Goal: Communication & Community: Answer question/provide support

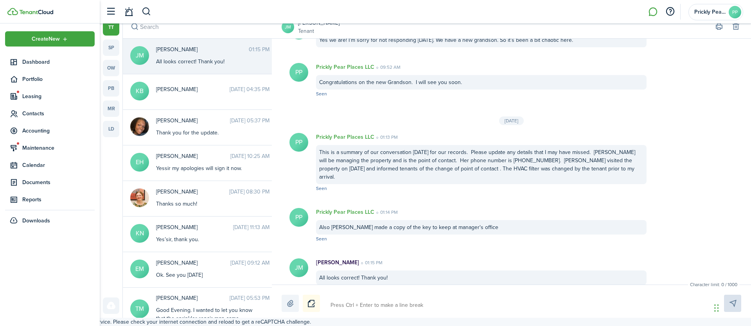
scroll to position [712, 0]
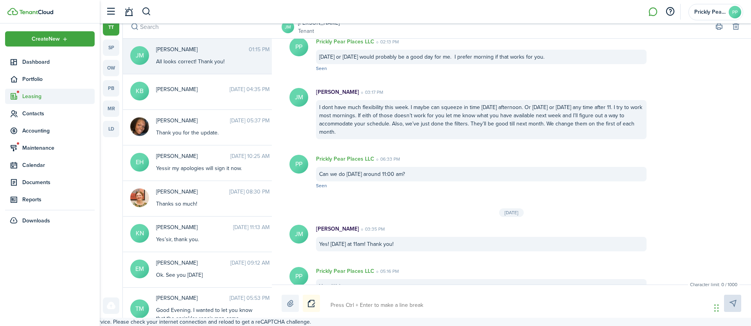
click at [36, 97] on span "Leasing" at bounding box center [58, 96] width 72 height 8
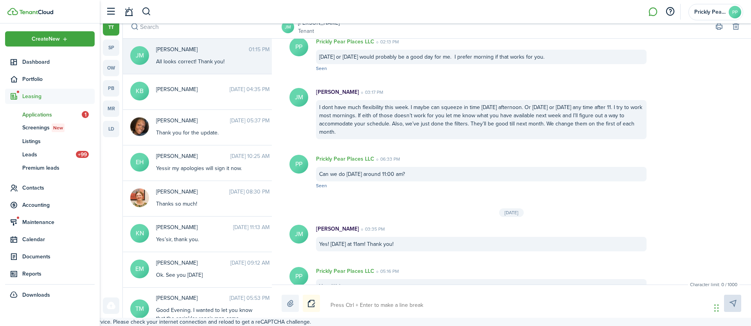
click at [47, 113] on span "Applications" at bounding box center [51, 115] width 59 height 8
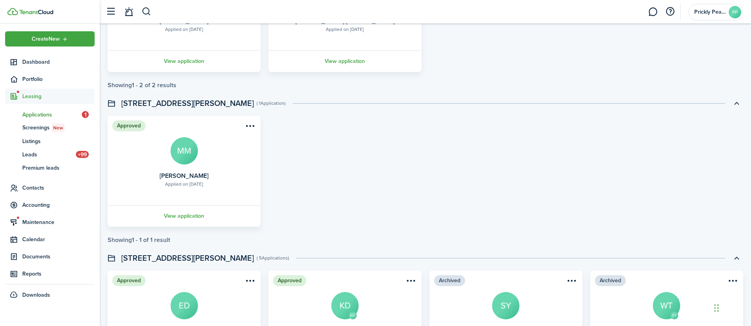
scroll to position [404, 0]
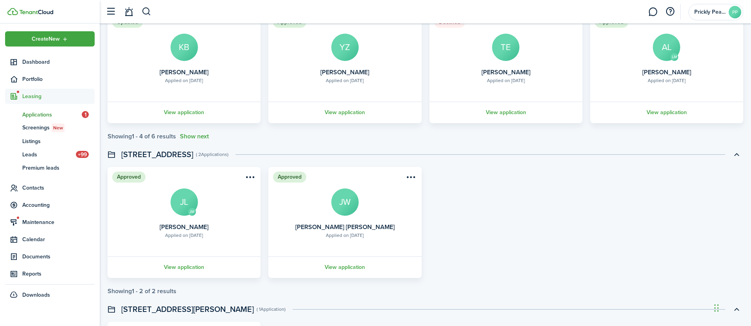
click at [658, 10] on link at bounding box center [652, 12] width 15 height 20
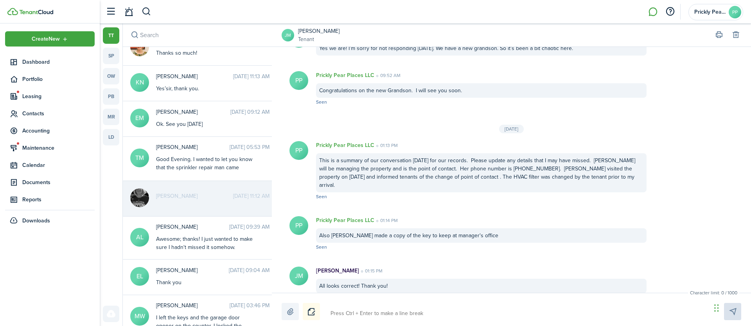
scroll to position [25, 0]
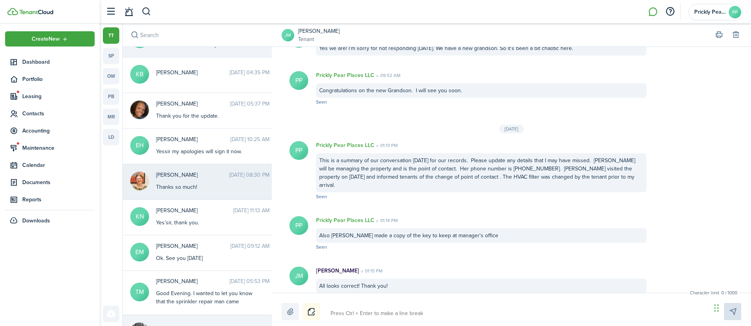
click at [229, 187] on div "Thanks so much!" at bounding box center [205, 187] width 98 height 8
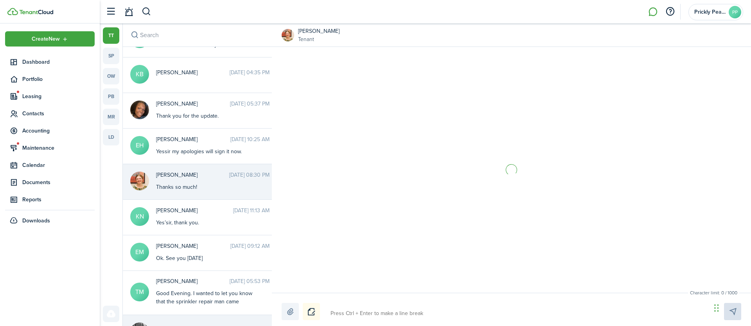
click at [366, 314] on textarea at bounding box center [518, 313] width 380 height 13
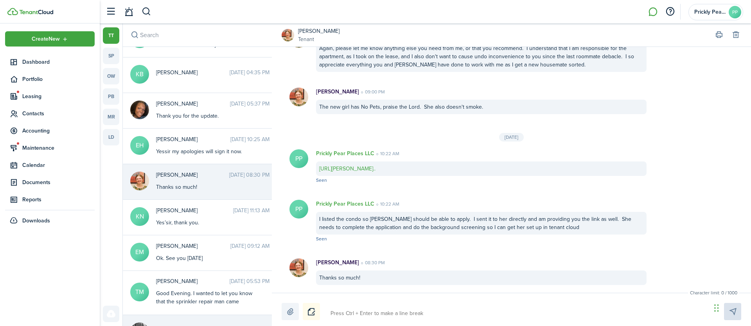
type textarea "G"
type textarea "Go"
type textarea "Goo"
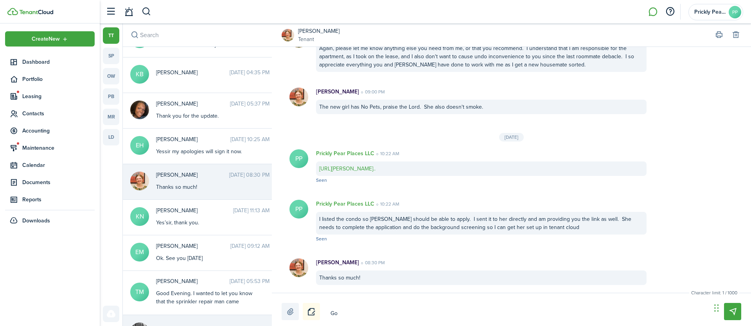
type textarea "Goo"
type textarea "Good"
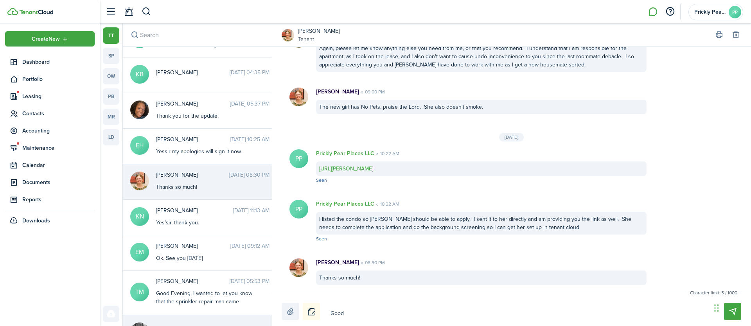
type textarea "Good e"
type textarea "Good ev"
type textarea "Good eve"
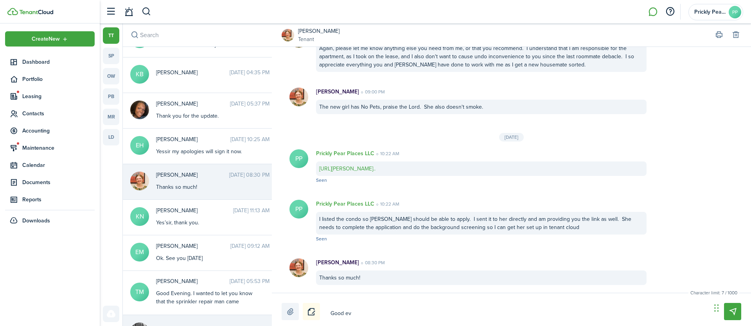
type textarea "Good eve"
type textarea "Good even"
type textarea "Good eveni"
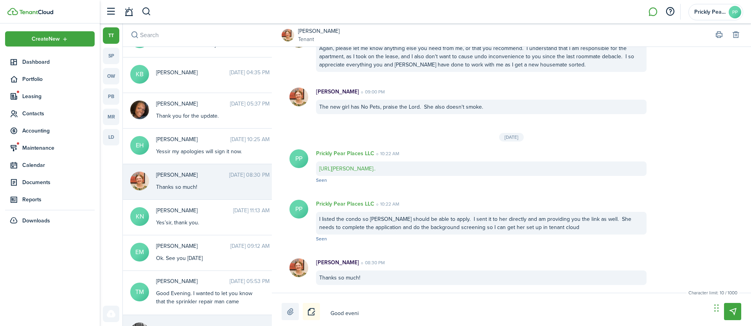
type textarea "Good evenin"
type textarea "Good evening"
type textarea "Good evening,"
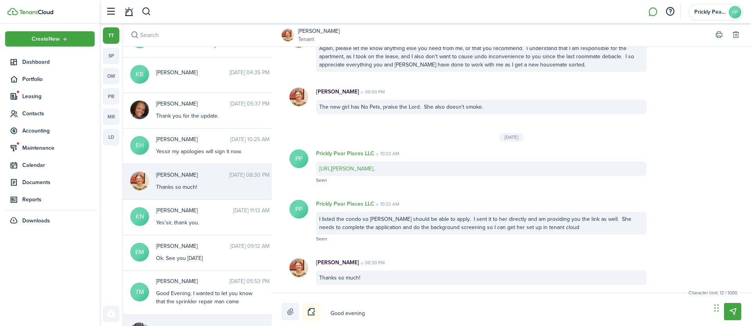
type textarea "Good evening,"
type textarea "Good evening,f"
type textarea "Good evening,"
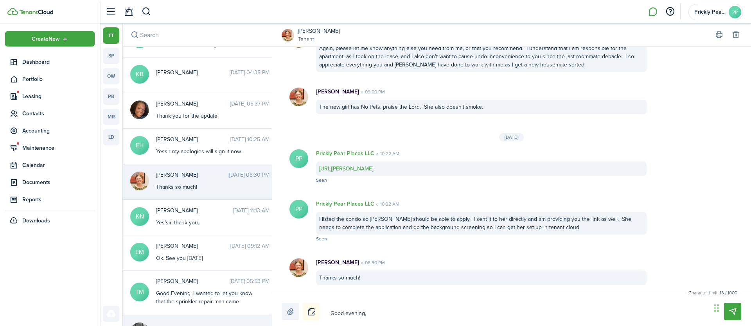
type textarea "Good evening,"
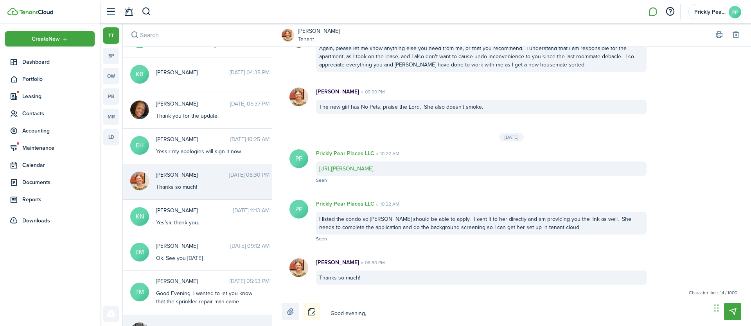
type textarea "Good evening,"
type textarea "Good evening, I"
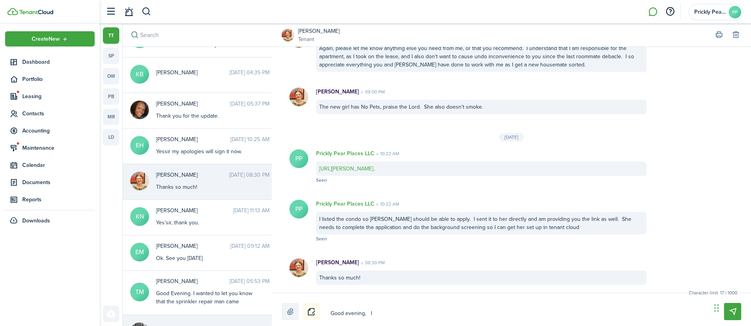
type textarea "Good evening, I h"
type textarea "Good evening, I ha"
type textarea "Good evening, I hav"
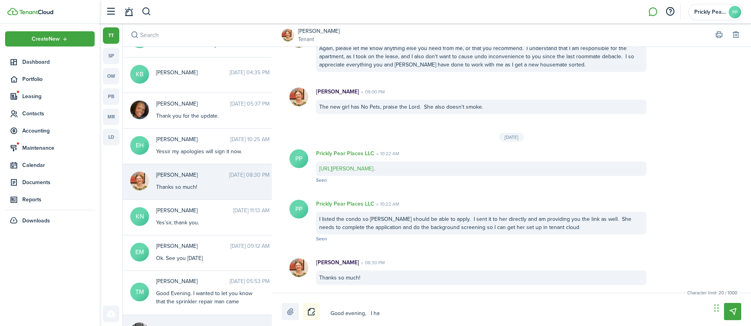
type textarea "Good evening, I hav"
type textarea "Good evening, I have"
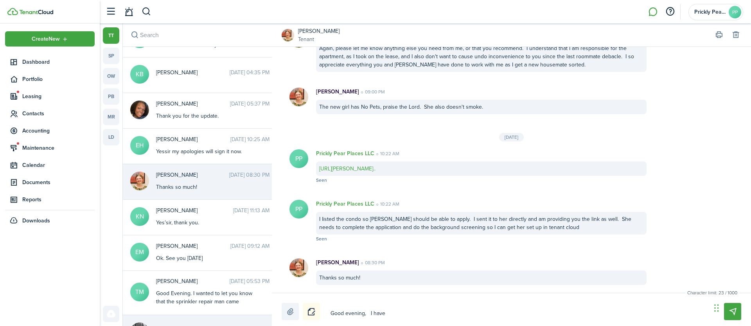
type textarea "Good evening, I have r"
type textarea "Good evening, I have re"
type textarea "Good evening, I have rec"
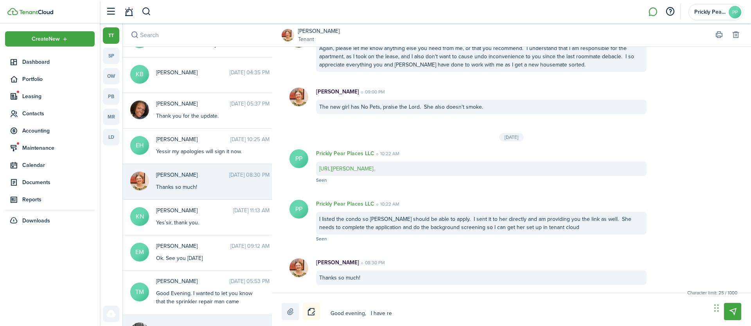
type textarea "Good evening, I have rec"
type textarea "Good evening, I have rece"
type textarea "Good evening, I have recei"
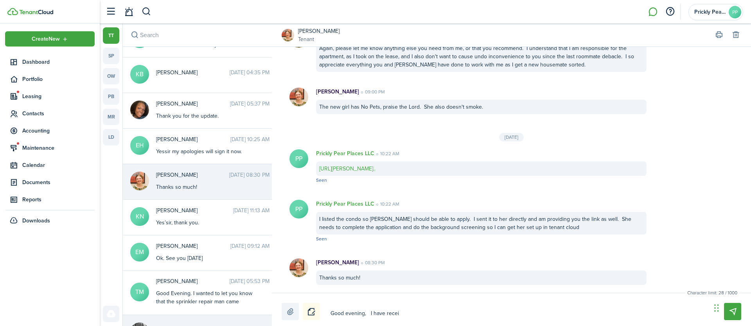
type textarea "Good evening, I have receiv"
type textarea "Good evening, I have receive"
type textarea "Good evening, I have received"
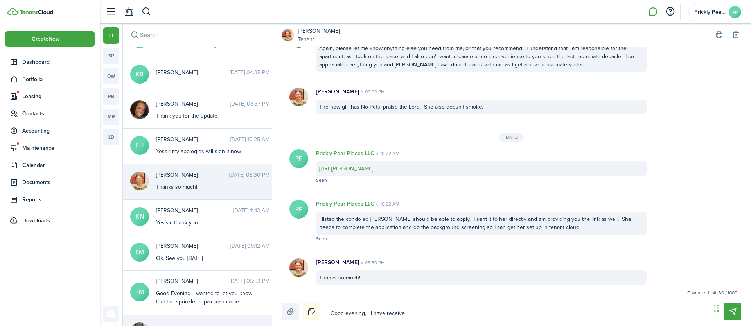
type textarea "Good evening, I have received"
type textarea "Good evening, I have received a"
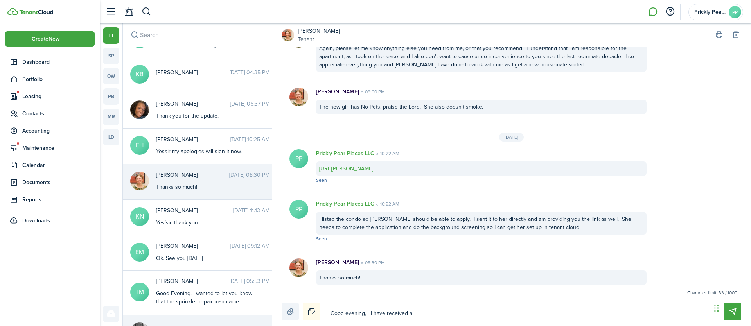
type textarea "Good evening, I have received a"
type textarea "Good evening, I have received a b"
type textarea "Good evening, I have received a ba"
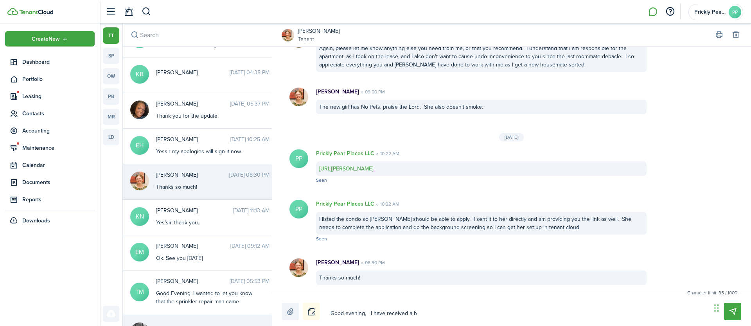
type textarea "Good evening, I have received a ba"
type textarea "Good evening, I have received a bac"
type textarea "Good evening, I have received a back"
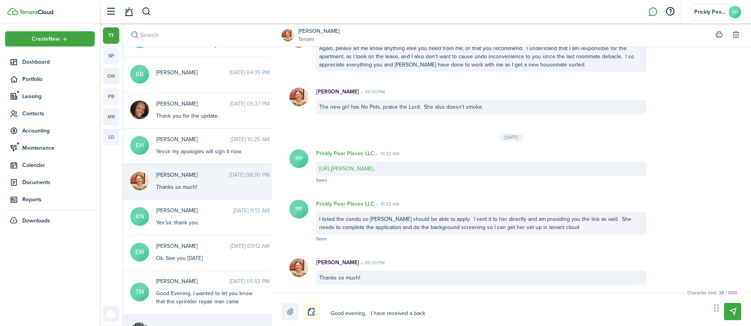
type textarea "Good evening, I have received a backg"
type textarea "Good evening, I have received a backgr"
type textarea "Good evening, I have received a backgro"
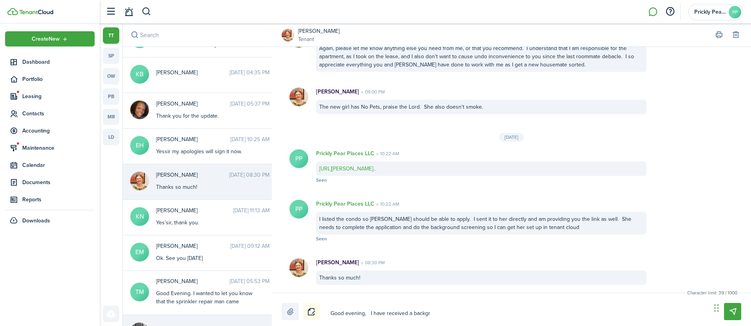
type textarea "Good evening, I have received a backgro"
type textarea "Good evening, I have received a backgrou"
type textarea "Good evening, I have received a backgroun"
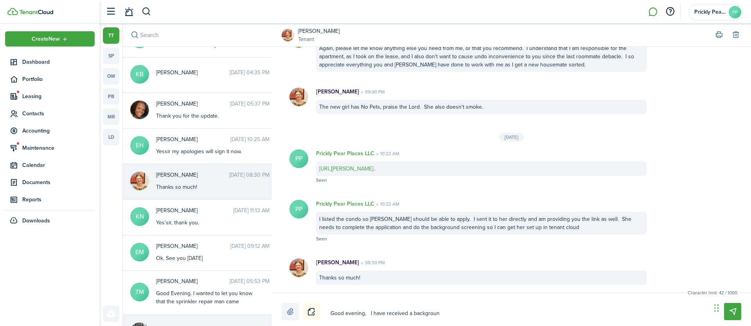
type textarea "Good evening, I have received a background"
type textarea "Good evening, I have received a background a"
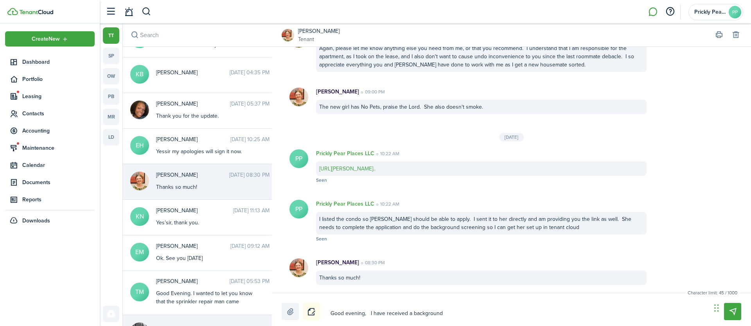
type textarea "Good evening, I have received a background a"
type textarea "Good evening, I have received a background an"
type textarea "Good evening, I have received a background and"
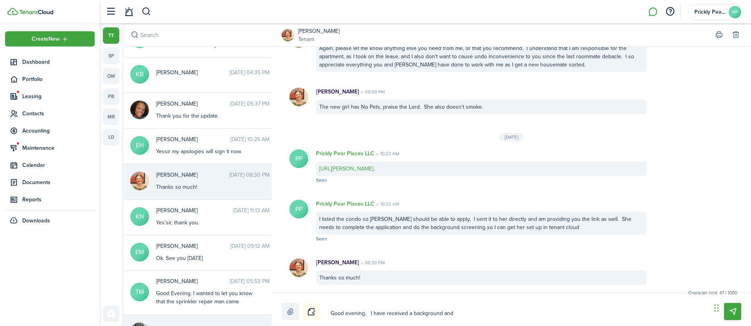
type textarea "Good evening, I have received a background and"
type textarea "Good evening, I have received a background and c"
type textarea "Good evening, I have received a background and cr"
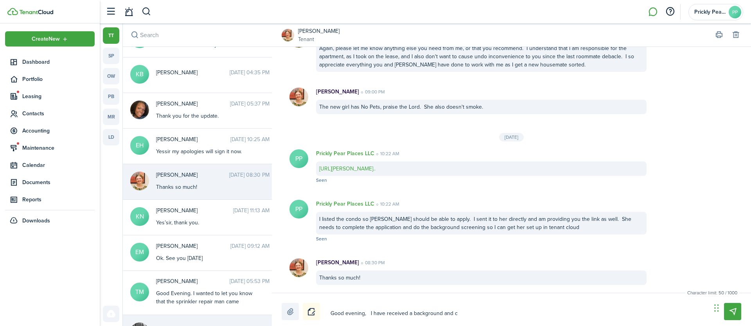
type textarea "Good evening, I have received a background and cr"
type textarea "Good evening, I have received a background and cre"
type textarea "Good evening, I have received a background and cred"
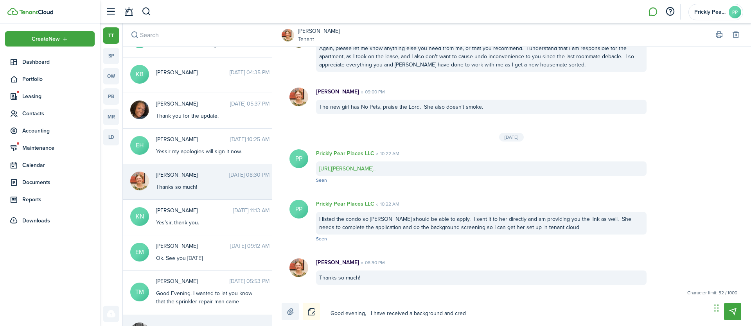
type textarea "Good evening, I have received a background and credi"
type textarea "Good evening, I have received a background and credit"
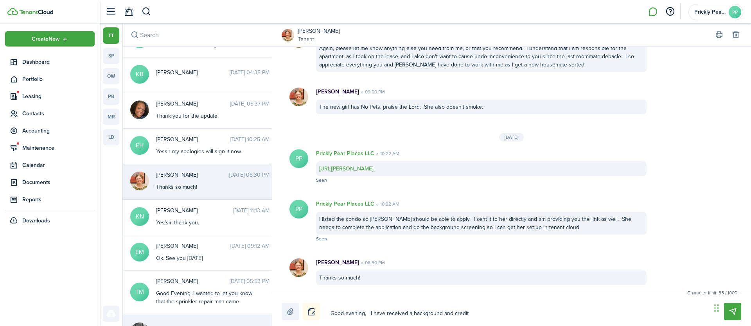
type textarea "Good evening, I have received a background and credit"
type textarea "Good evening, I have received a background and credit r"
type textarea "Good evening, I have received a background and credit re"
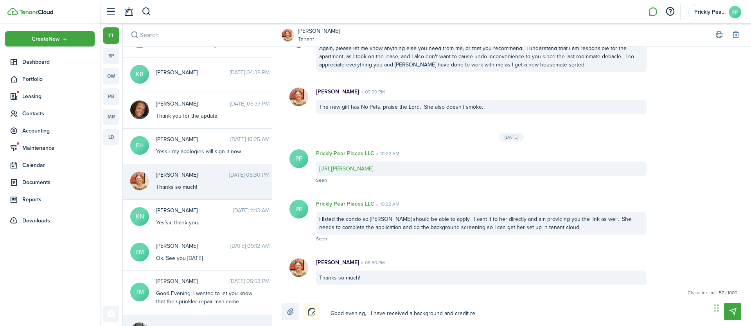
type textarea "Good evening, I have received a background and credit rep"
type textarea "Good evening, I have received a background and credit repo"
type textarea "Good evening, I have received a background and credit repor"
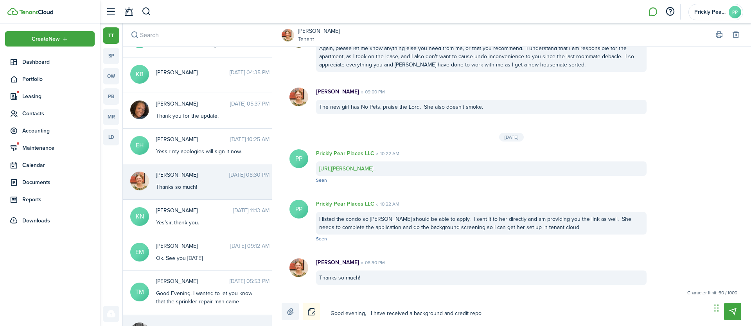
type textarea "Good evening, I have received a background and credit repor"
type textarea "Good evening, I have received a background and credit report"
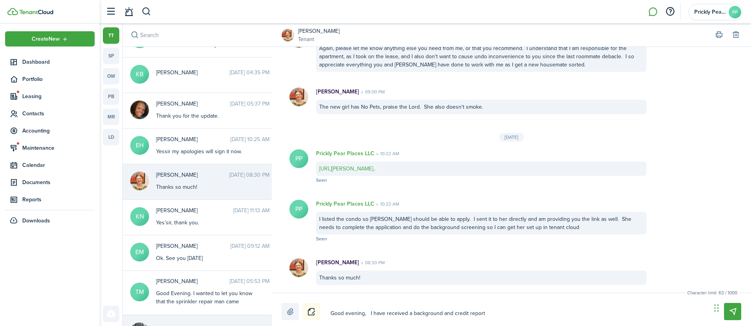
type textarea "Good evening, I have received a background and credit report f"
type textarea "Good evening, I have received a background and credit report fo"
type textarea "Good evening, I have received a background and credit report for"
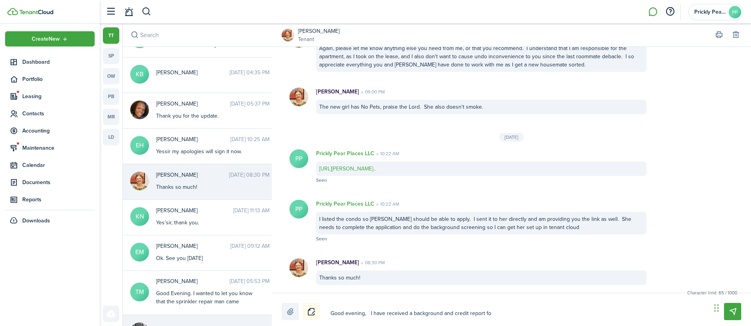
type textarea "Good evening, I have received a background and credit report for"
type textarea "Good evening, I have received a background and credit report for K"
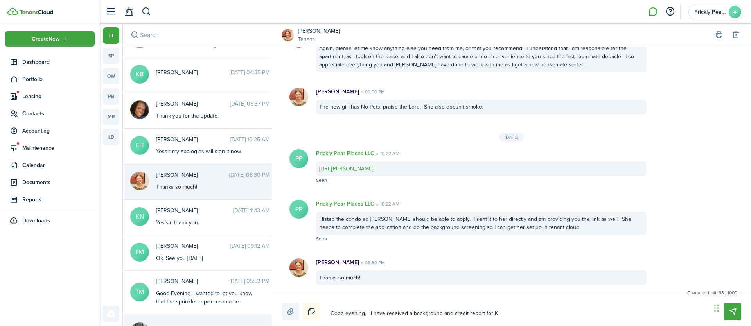
type textarea "Good evening, I have received a background and credit report for [PERSON_NAME]"
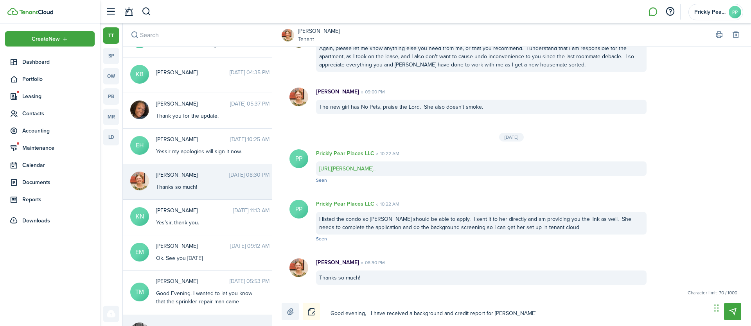
type textarea "Good evening, I have received a background and credit report for [PERSON_NAME]"
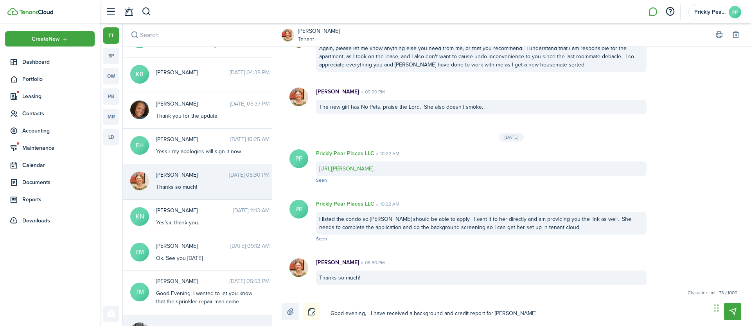
type textarea "Good evening, I have received a background and credit report for [PERSON_NAME]"
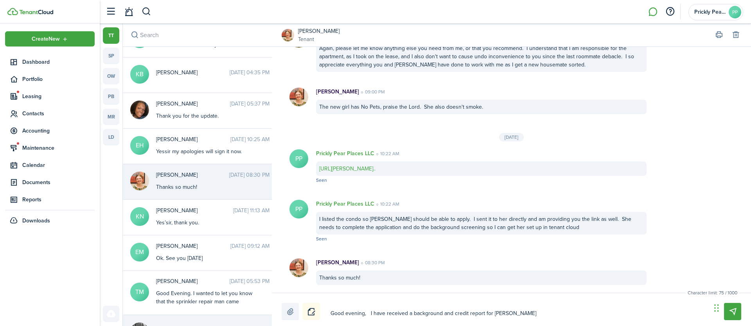
type textarea "Good evening, I have received a background and credit report for [PERSON_NAME]"
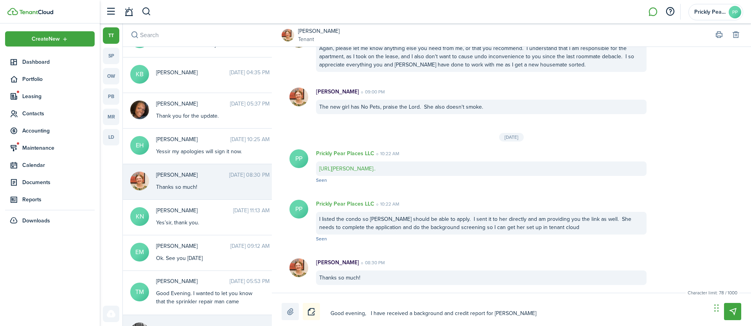
type textarea "Good evening, I have received a background and credit report for [PERSON_NAME] …"
type textarea "Good evening, I have received a background and credit report for [PERSON_NAME]"
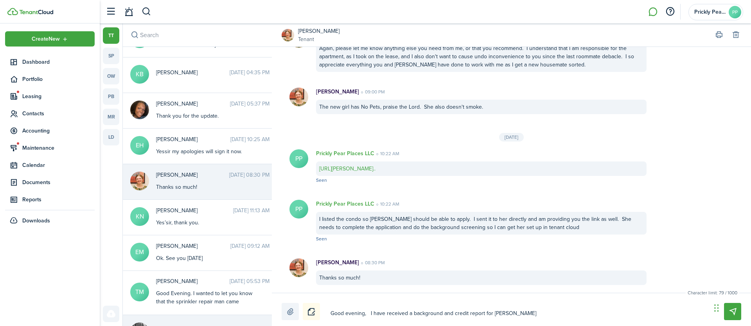
type textarea "Good evening, I have received a background and credit report for [PERSON_NAME]"
type textarea "Good evening, I have received a background and credit report for [PERSON_NAME]."
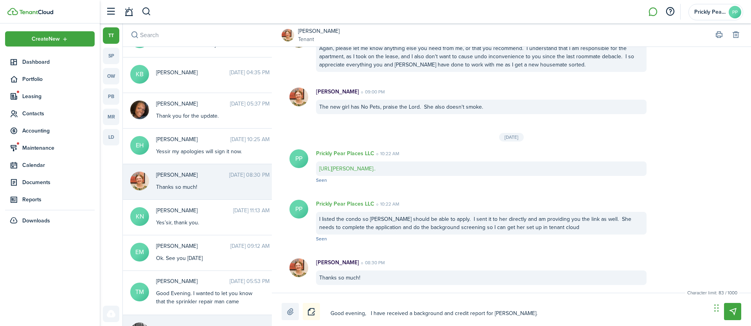
type textarea "Good evening, I have received a background and credit report for [PERSON_NAME]."
type textarea "Good evening, I have received a background and credit report for [PERSON_NAME].…"
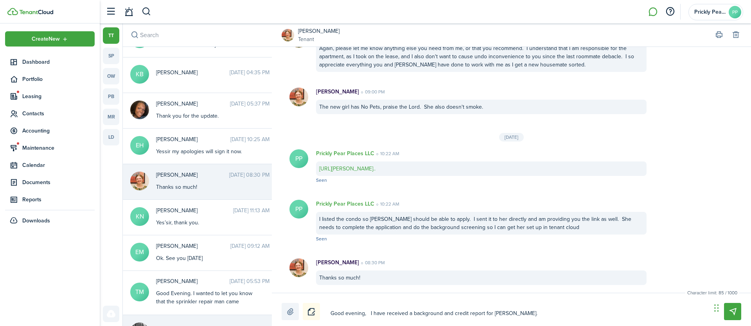
type textarea "Good evening, I have received a background and credit report for [PERSON_NAME].…"
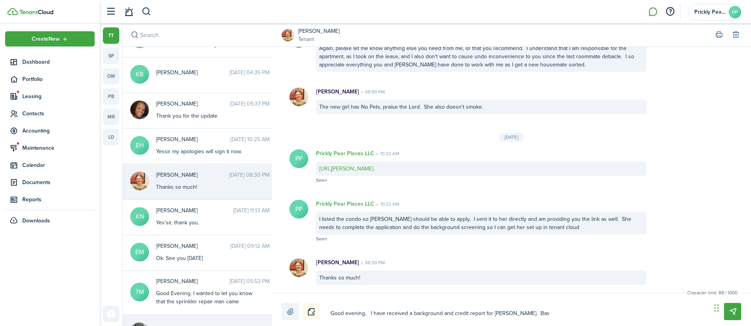
type textarea "Good evening, I have received a background and credit report for [PERSON_NAME].…"
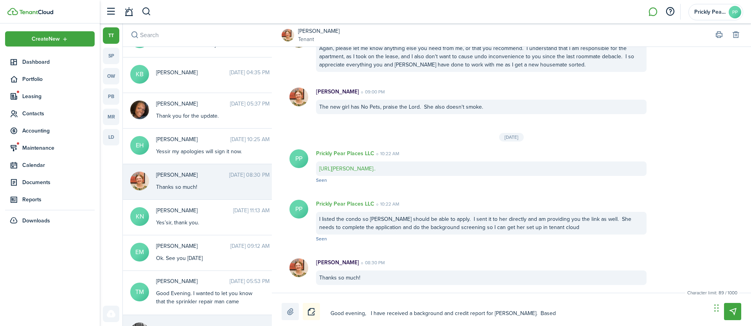
type textarea "Good evening, I have received a background and credit report for [PERSON_NAME].…"
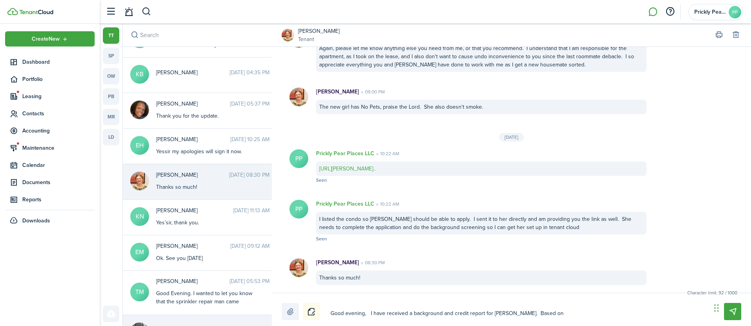
type textarea "Good evening, I have received a background and credit report for [PERSON_NAME].…"
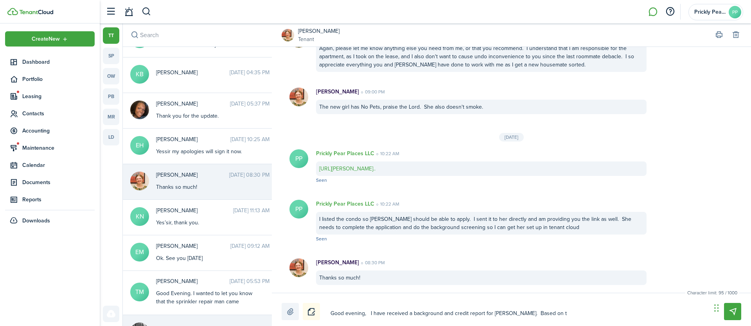
type textarea "Good evening, I have received a background and credit report for [PERSON_NAME].…"
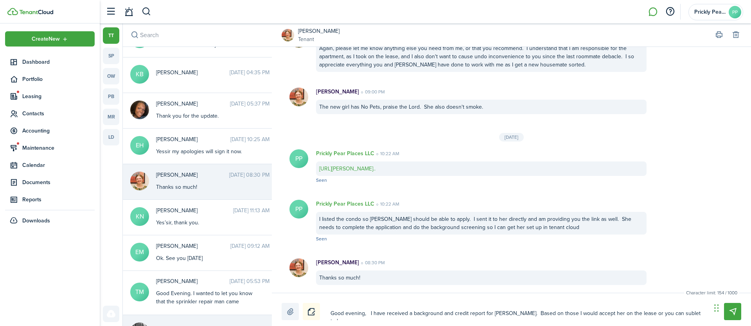
scroll to position [0, 0]
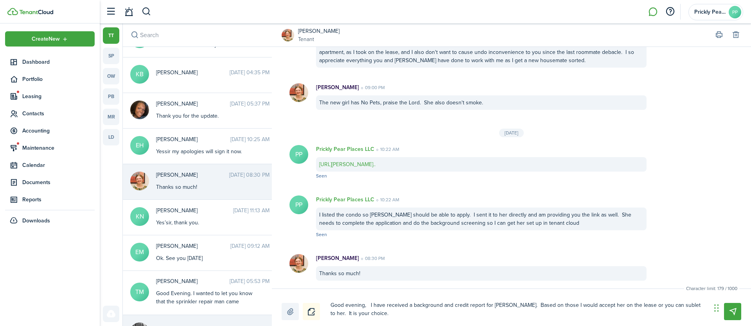
click at [536, 308] on textarea "Good evening, I have received a background and credit report for [PERSON_NAME].…" at bounding box center [518, 310] width 380 height 22
click at [399, 317] on textarea "Good evening, I have received a background and credit report for [PERSON_NAME].…" at bounding box center [518, 310] width 380 height 22
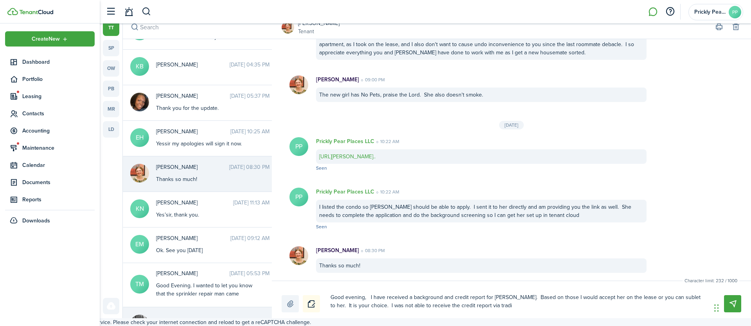
scroll to position [8, 0]
drag, startPoint x: 383, startPoint y: 313, endPoint x: 491, endPoint y: 318, distance: 107.7
click at [491, 318] on body "Create New Dashboard Portfolio Leasing Contacts Accounting Maintenance Calendar…" at bounding box center [375, 155] width 751 height 326
drag, startPoint x: 498, startPoint y: 305, endPoint x: 643, endPoint y: 304, distance: 144.7
click at [643, 304] on textarea "Good evening, I have received a background and credit report for [PERSON_NAME].…" at bounding box center [518, 302] width 380 height 22
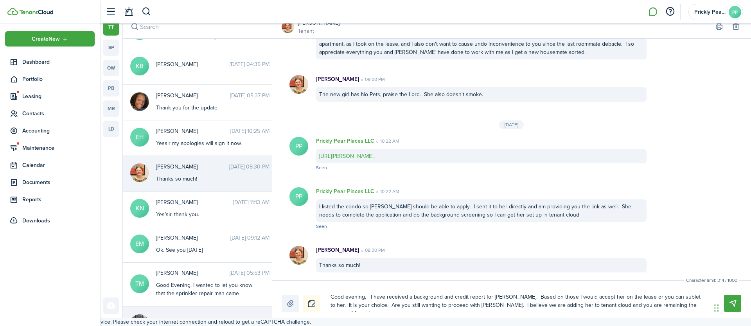
scroll to position [0, 0]
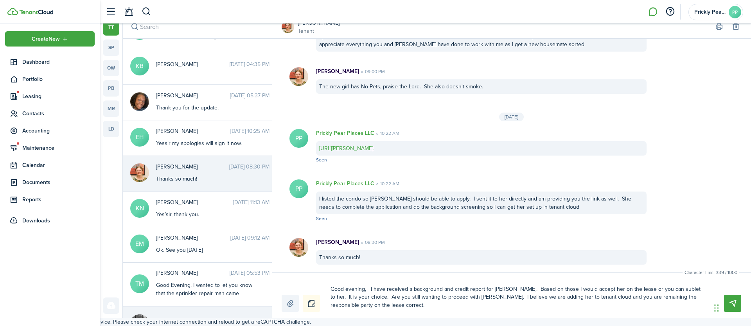
click at [383, 297] on textarea "Good evening, I have received a background and credit report for [PERSON_NAME].…" at bounding box center [518, 297] width 380 height 29
click at [516, 300] on textarea "Good evening, I have received a background and credit report for [PERSON_NAME].…" at bounding box center [518, 297] width 380 height 29
click at [479, 308] on textarea "Good evening, I have received a background and credit report for [PERSON_NAME].…" at bounding box center [518, 297] width 380 height 29
click at [416, 308] on textarea "Good evening, I have received a background and credit report for [PERSON_NAME].…" at bounding box center [518, 297] width 380 height 29
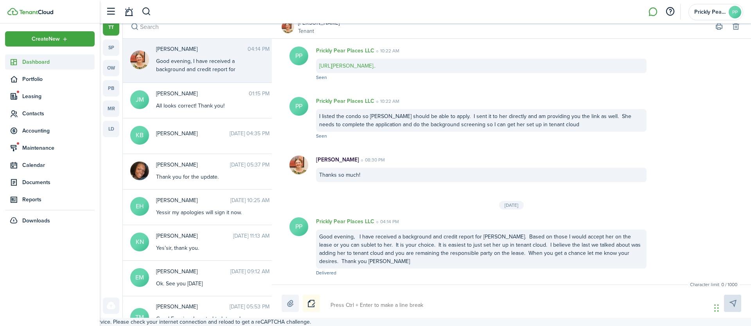
click at [45, 57] on link "Dashboard" at bounding box center [50, 61] width 90 height 15
